Goal: Check status: Verify the current state of an ongoing process or item

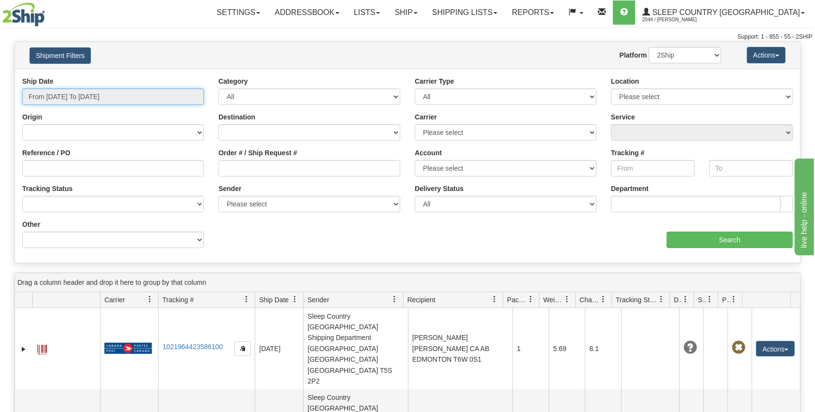
click at [135, 93] on input "From [DATE] To [DATE]" at bounding box center [113, 96] width 182 height 16
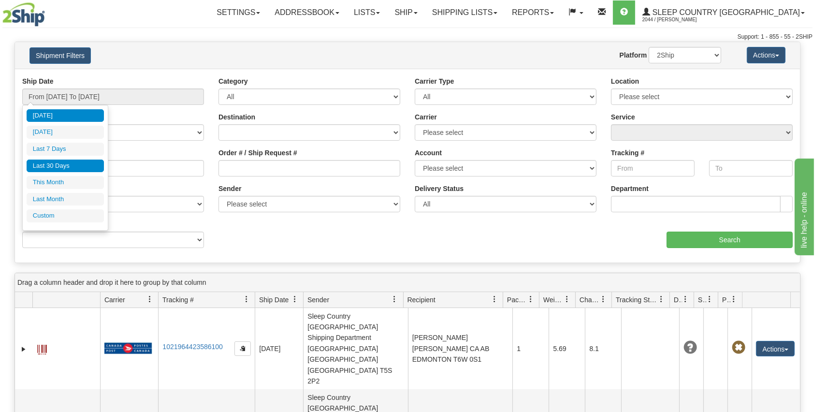
click at [81, 169] on li "Last 30 Days" at bounding box center [65, 166] width 77 height 13
type input "From [DATE] To [DATE]"
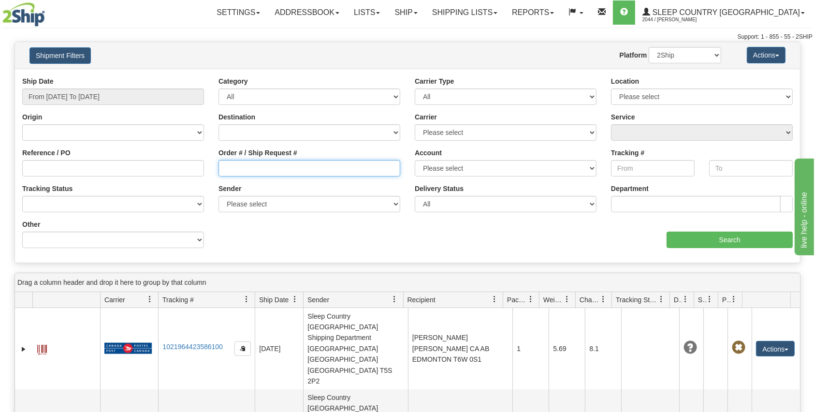
click at [293, 168] on input "Order # / Ship Request #" at bounding box center [310, 168] width 182 height 16
paste input "9000H953211"
type input "9000H953211"
click at [706, 238] on input "Search" at bounding box center [730, 240] width 126 height 16
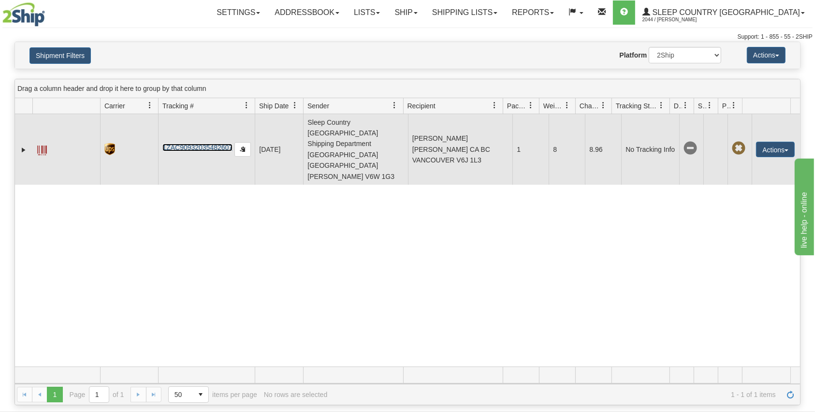
click at [183, 144] on link "1ZAC90932035482607" at bounding box center [197, 148] width 70 height 8
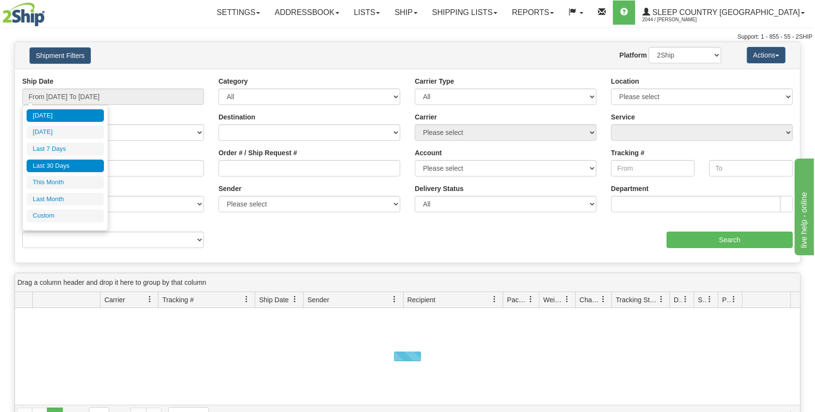
click at [84, 164] on li "Last 30 Days" at bounding box center [65, 166] width 77 height 13
type input "From [DATE] To [DATE]"
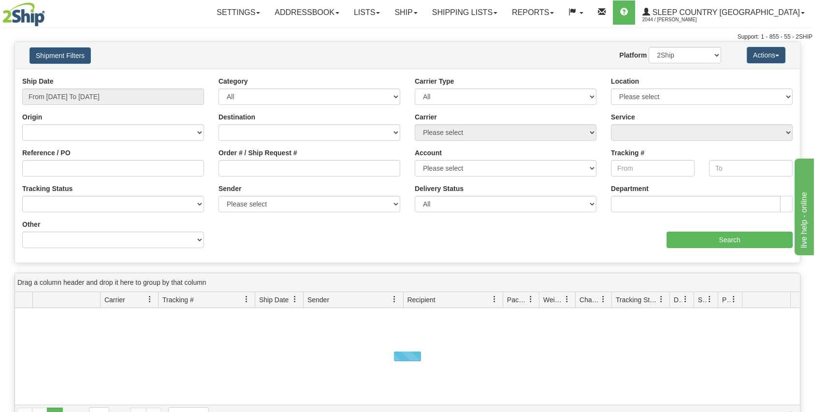
click at [287, 157] on div "Order # / Ship Request #" at bounding box center [310, 162] width 182 height 29
click at [285, 164] on input "Order # / Ship Request #" at bounding box center [310, 168] width 182 height 16
paste input "9000H955251"
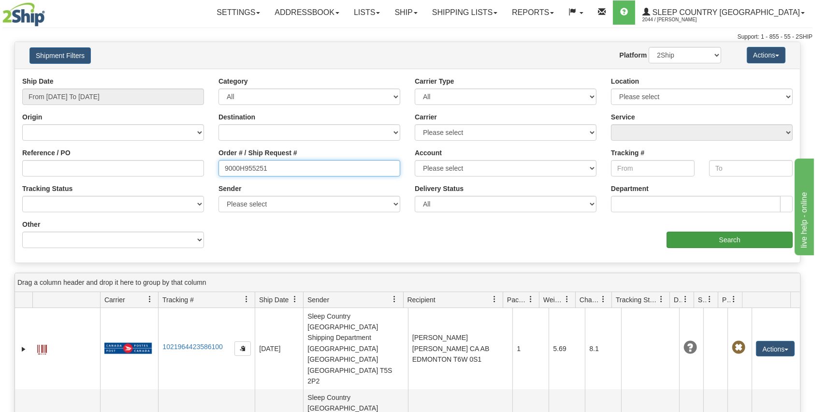
type input "9000H955251"
click at [731, 237] on input "Search" at bounding box center [730, 240] width 126 height 16
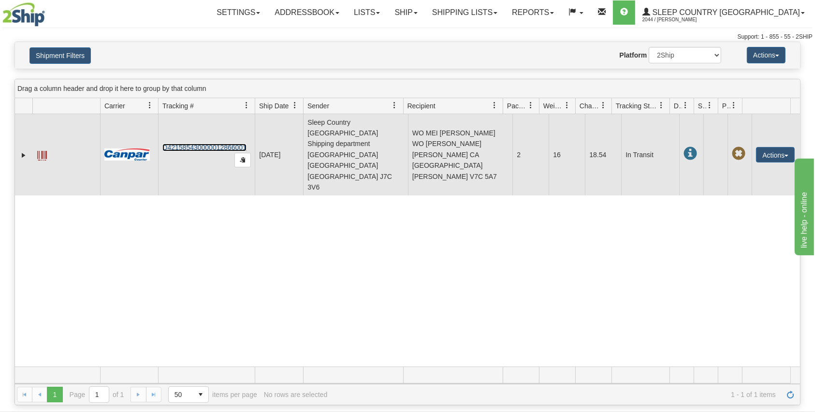
click at [214, 144] on link "D421585430000012866001" at bounding box center [204, 148] width 84 height 8
